Goal: Find specific page/section: Find specific page/section

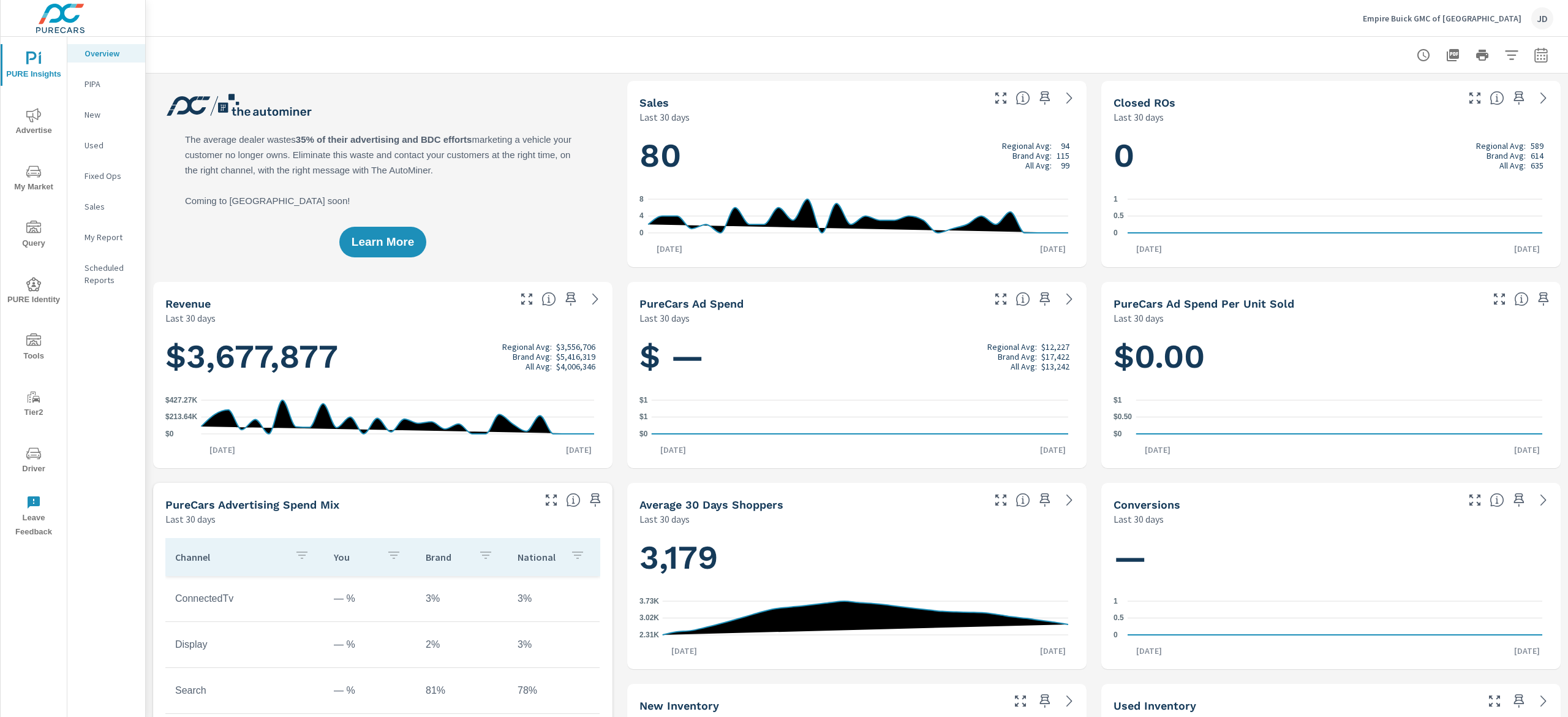
scroll to position [1, 0]
click at [23, 171] on span "My Market" at bounding box center [34, 179] width 59 height 30
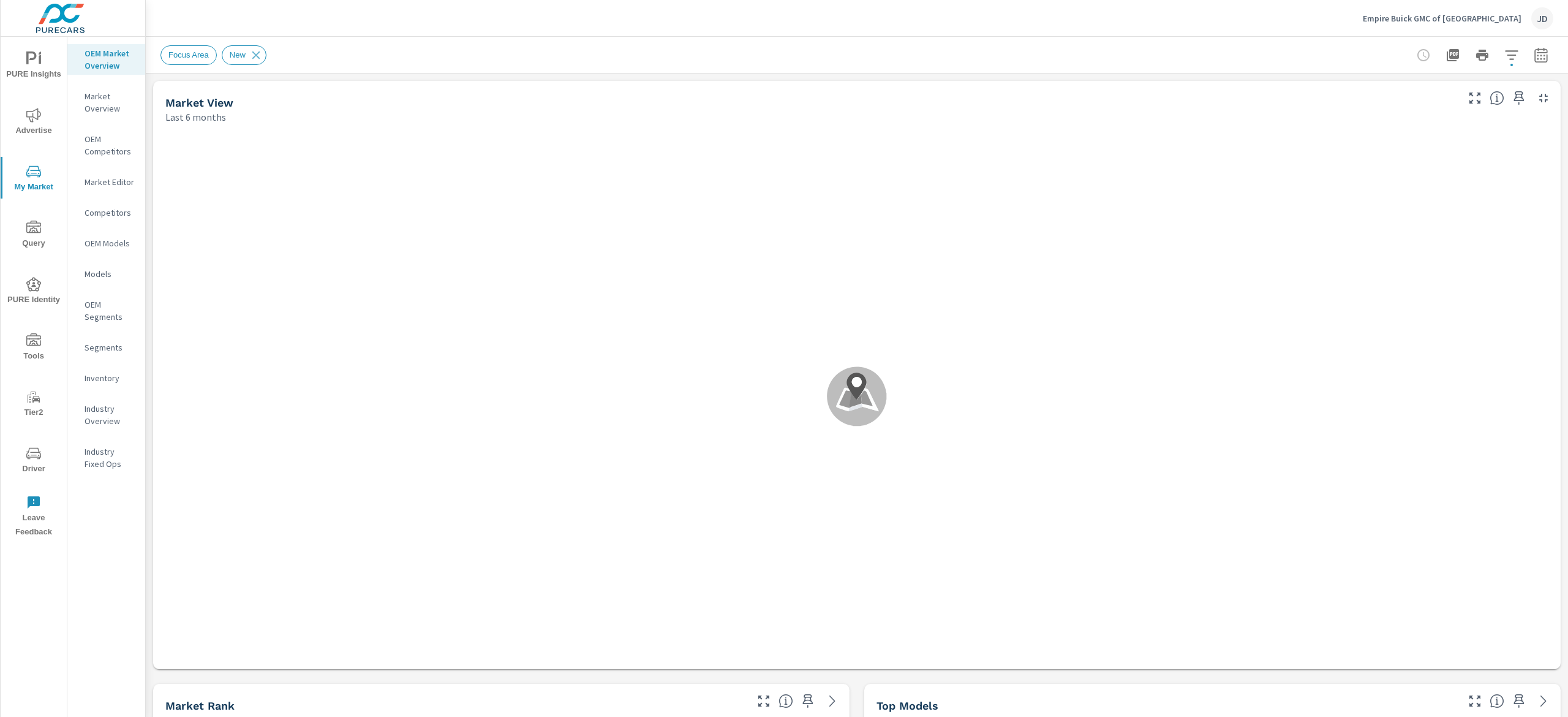
scroll to position [1, 0]
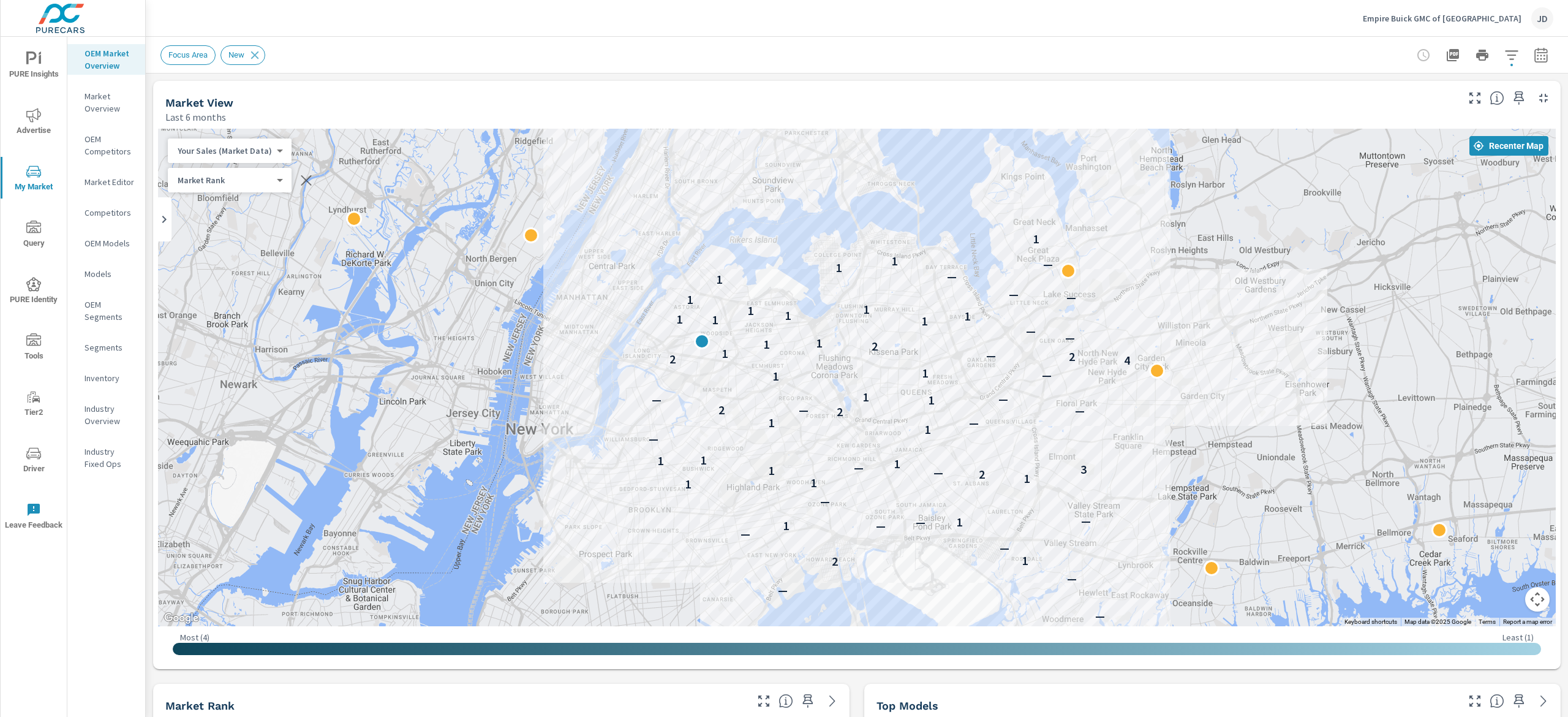
drag, startPoint x: 892, startPoint y: 345, endPoint x: 1013, endPoint y: 310, distance: 126.0
click at [784, 310] on div "— — — — — — — — — — — — 2 1 — — — 1 1 — — — 1 1 1 2 — 1 3 — 1 1 1 — 1 — 1 2 — 2…" at bounding box center [857, 377] width 1398 height 498
click at [784, 49] on icon "button" at bounding box center [1512, 55] width 14 height 14
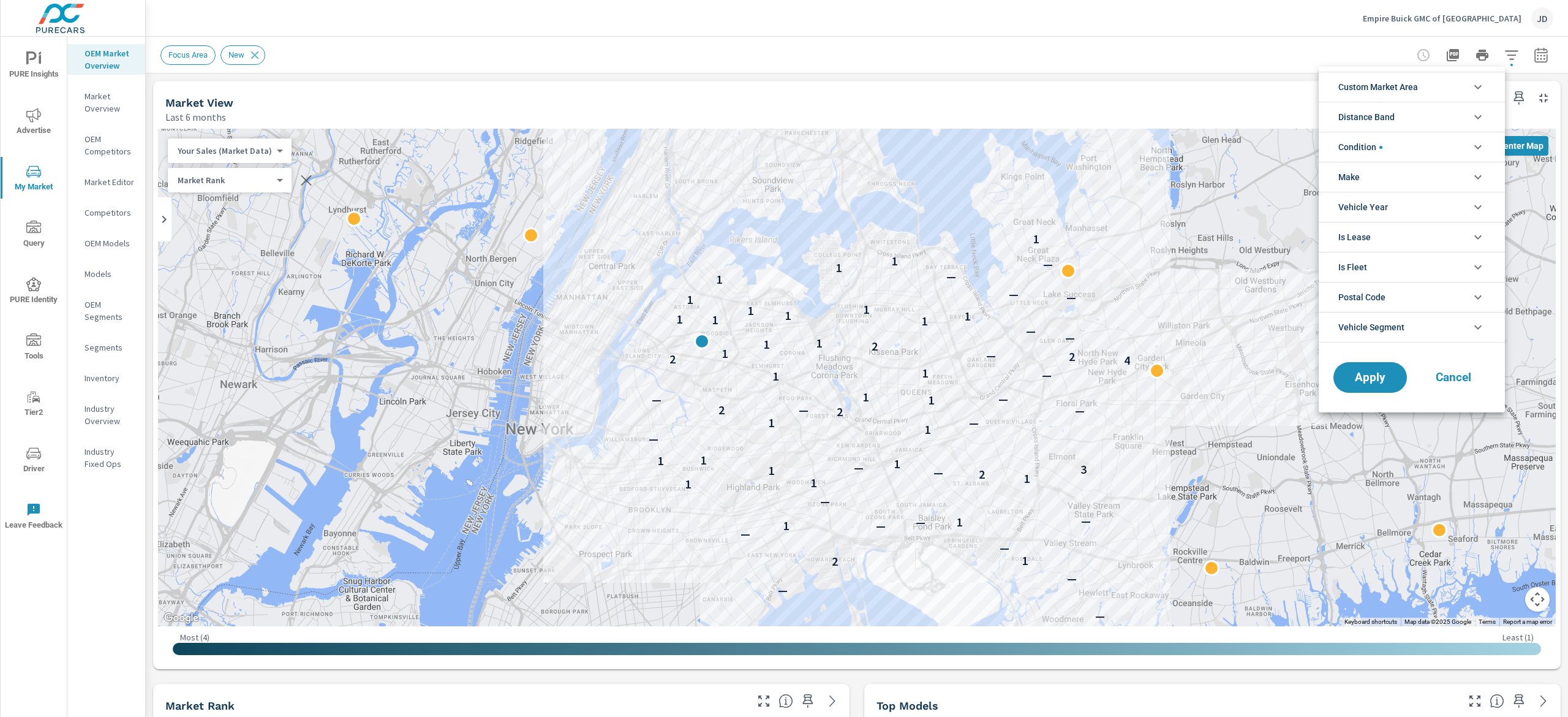
click at [784, 89] on span "Custom Market Area" at bounding box center [1378, 87] width 80 height 29
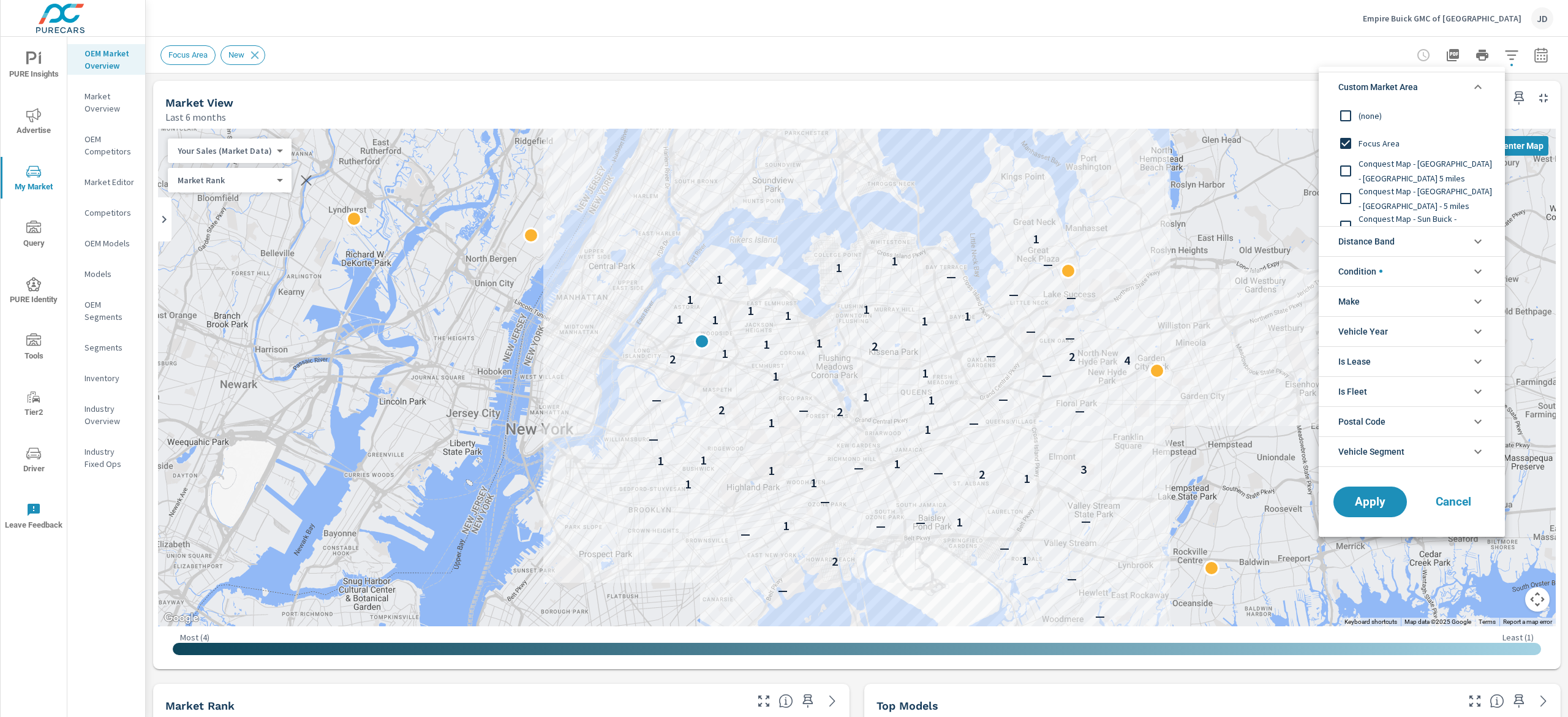
click at [784, 105] on div at bounding box center [784, 358] width 1568 height 717
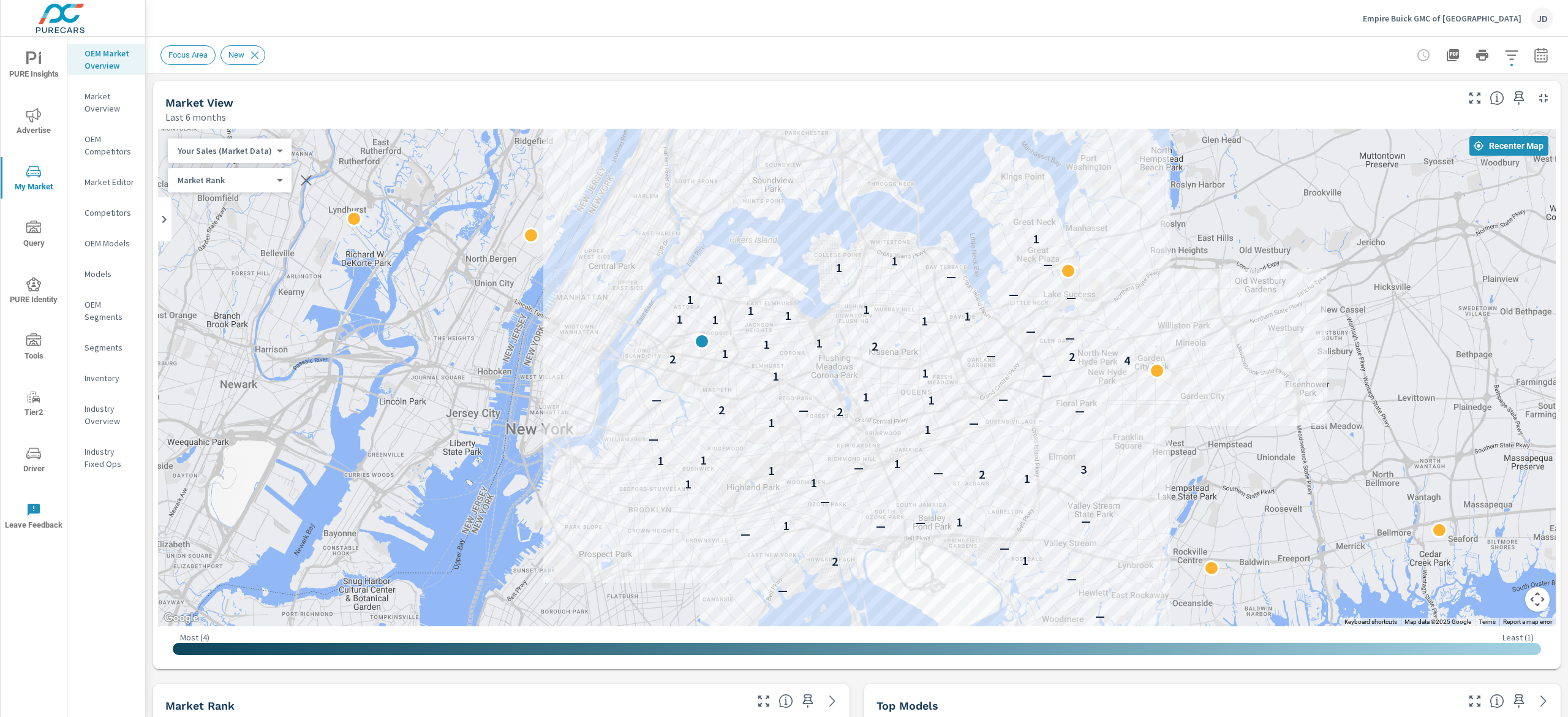
click at [104, 187] on p "Market Editor" at bounding box center [110, 182] width 51 height 13
